Goal: Information Seeking & Learning: Check status

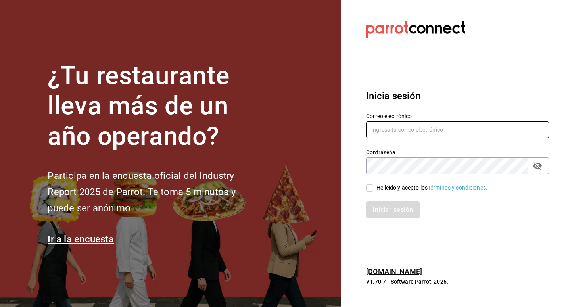
type input "[EMAIL_ADDRESS][DOMAIN_NAME]"
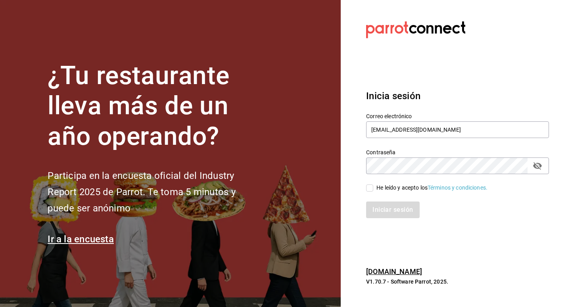
click at [368, 190] on input "He leído y acepto los Términos y condiciones." at bounding box center [369, 187] width 7 height 7
checkbox input "true"
click at [389, 214] on button "Iniciar sesión" at bounding box center [393, 209] width 54 height 17
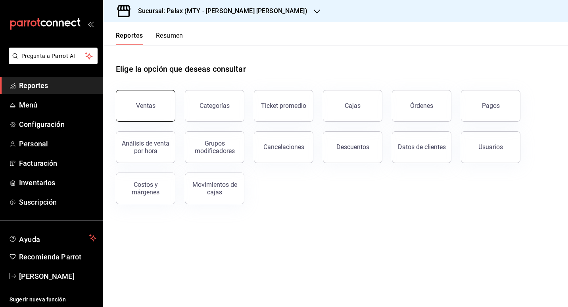
click at [152, 121] on div "Ventas Categorías Ticket promedio Cajas Órdenes Pagos Análisis de venta por hor…" at bounding box center [330, 142] width 449 height 124
click at [314, 14] on icon "button" at bounding box center [317, 11] width 6 height 6
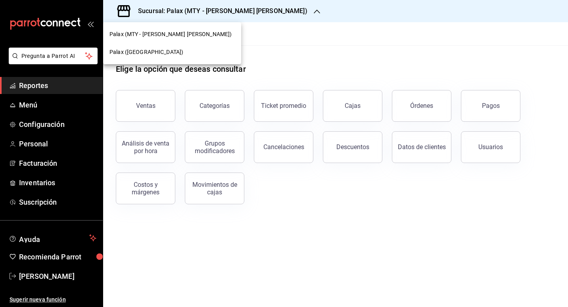
click at [160, 55] on div "Palax (Guadalupe)" at bounding box center [171, 52] width 125 height 8
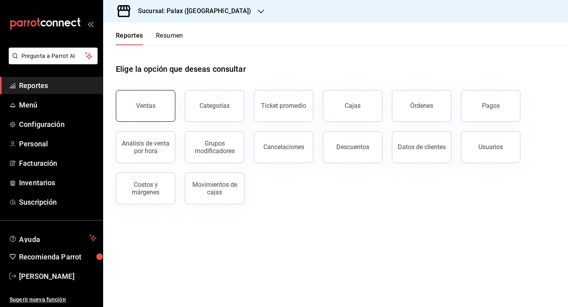
click at [122, 105] on button "Ventas" at bounding box center [145, 106] width 59 height 32
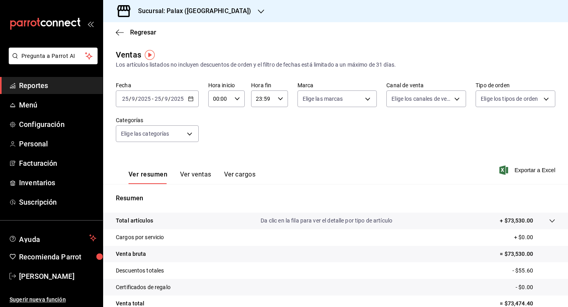
click at [231, 99] on div "00:00 Hora inicio" at bounding box center [226, 98] width 36 height 17
click at [223, 130] on button "15" at bounding box center [216, 130] width 15 height 16
click at [301, 139] on div at bounding box center [284, 153] width 568 height 307
click at [205, 176] on button "Ver ventas" at bounding box center [195, 176] width 31 height 13
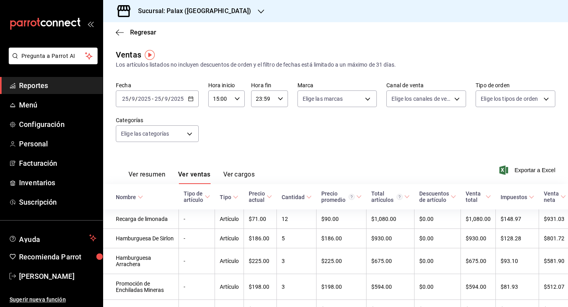
click at [151, 174] on font "Ver resumen" at bounding box center [146, 174] width 37 height 8
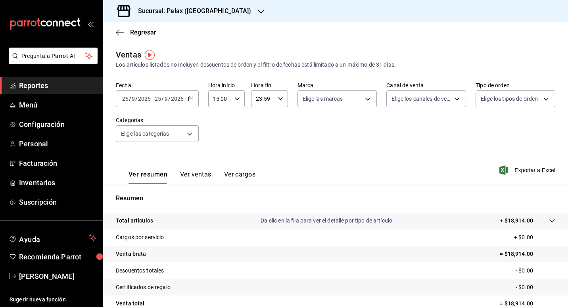
click at [239, 103] on div "15:00 Hora inicio" at bounding box center [226, 98] width 36 height 17
click at [219, 161] on button "07" at bounding box center [216, 165] width 15 height 16
type input "07:00"
click at [327, 157] on div at bounding box center [284, 153] width 568 height 307
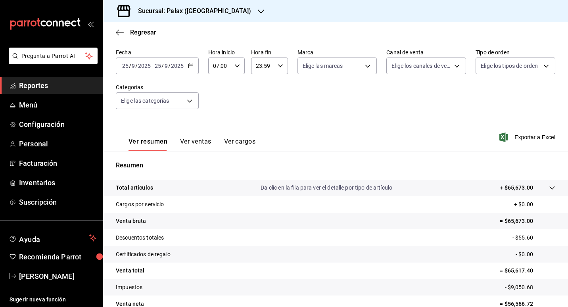
scroll to position [73, 0]
